Goal: Task Accomplishment & Management: Use online tool/utility

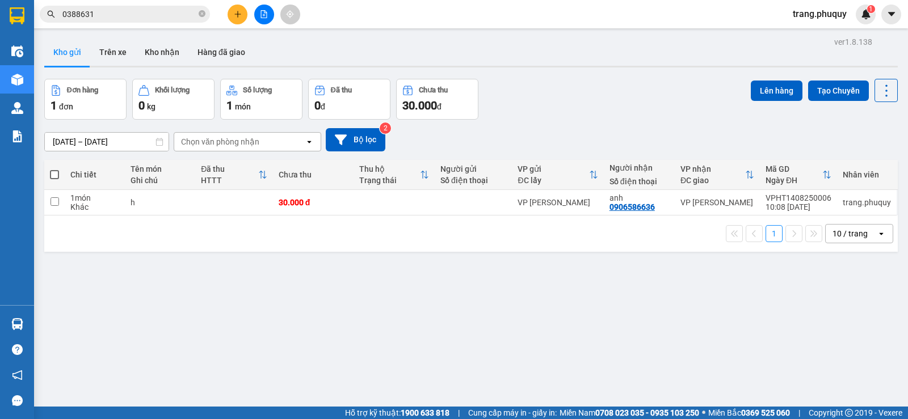
drag, startPoint x: 56, startPoint y: 172, endPoint x: 75, endPoint y: 165, distance: 20.9
click at [56, 172] on span at bounding box center [54, 174] width 9 height 9
click at [54, 169] on input "checkbox" at bounding box center [54, 169] width 0 height 0
checkbox input "true"
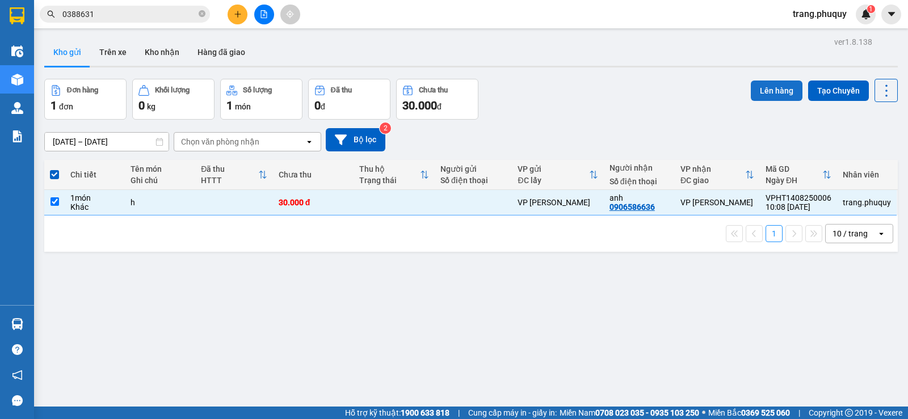
click at [768, 90] on button "Lên hàng" at bounding box center [777, 91] width 52 height 20
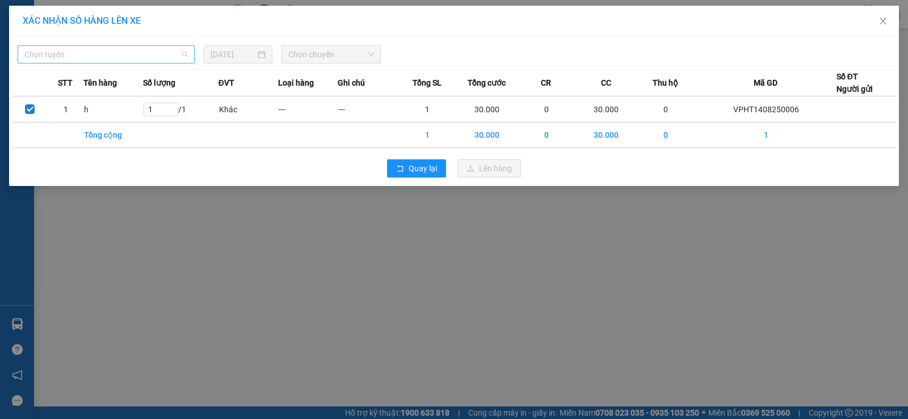
click at [140, 50] on span "Chọn tuyến" at bounding box center [105, 54] width 163 height 17
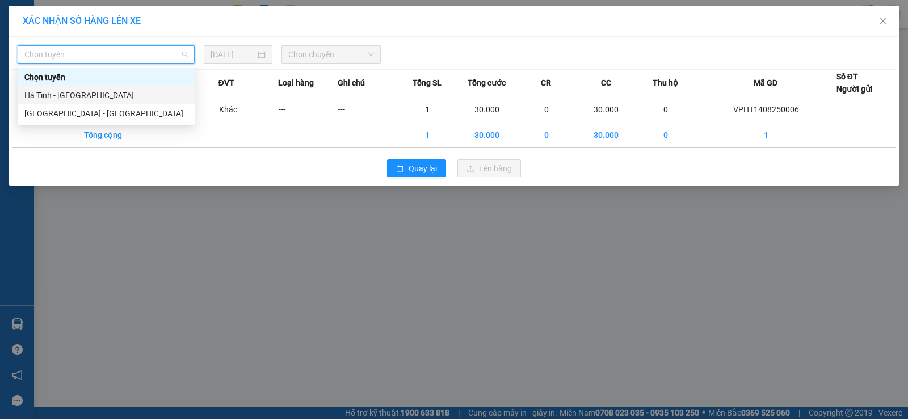
click at [66, 96] on div "Hà Tĩnh - [GEOGRAPHIC_DATA]" at bounding box center [105, 95] width 163 height 12
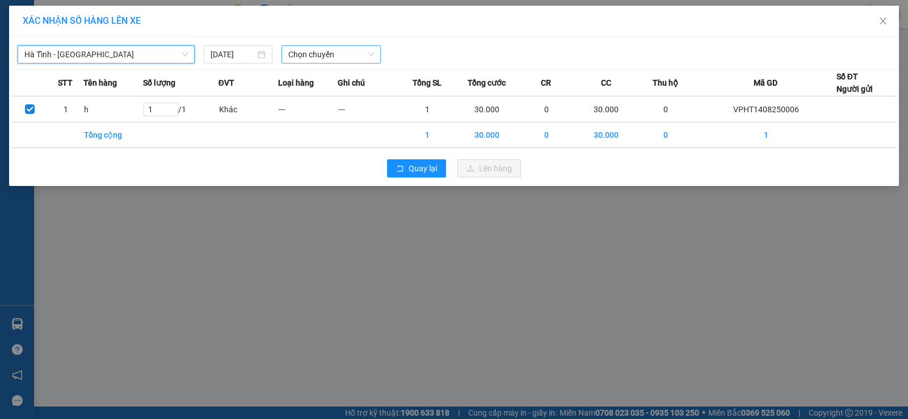
click at [308, 49] on span "Chọn chuyến" at bounding box center [331, 54] width 86 height 17
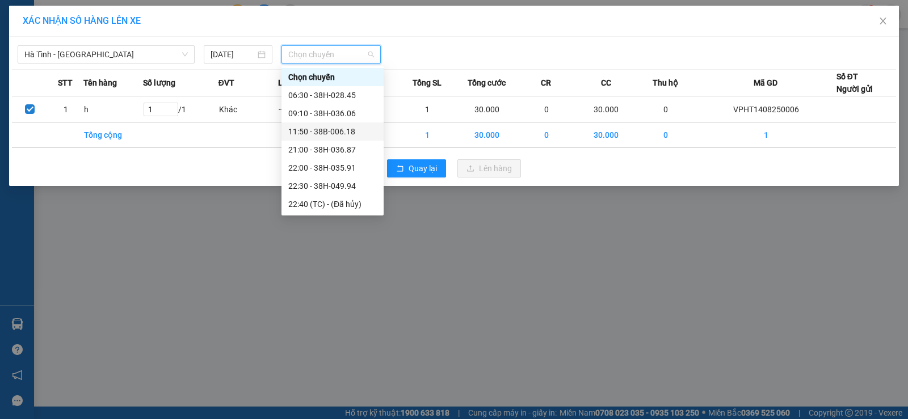
scroll to position [36, 0]
click at [353, 92] on div "11:50 - 38B-006.18" at bounding box center [332, 95] width 88 height 12
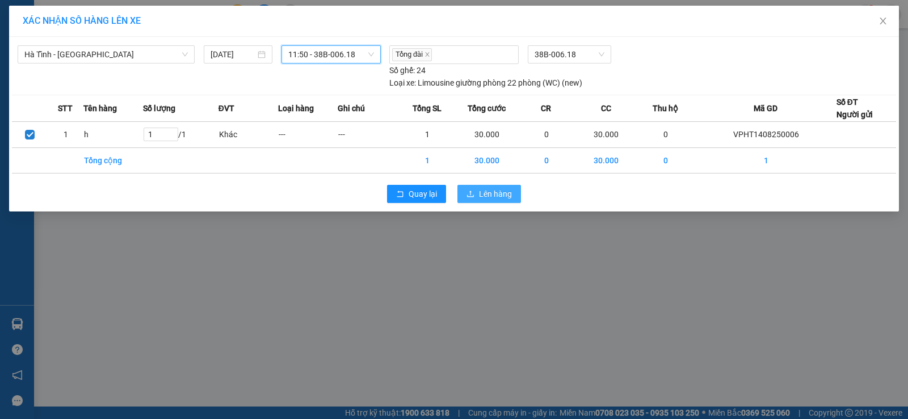
click at [503, 193] on span "Lên hàng" at bounding box center [495, 194] width 33 height 12
